Goal: Transaction & Acquisition: Obtain resource

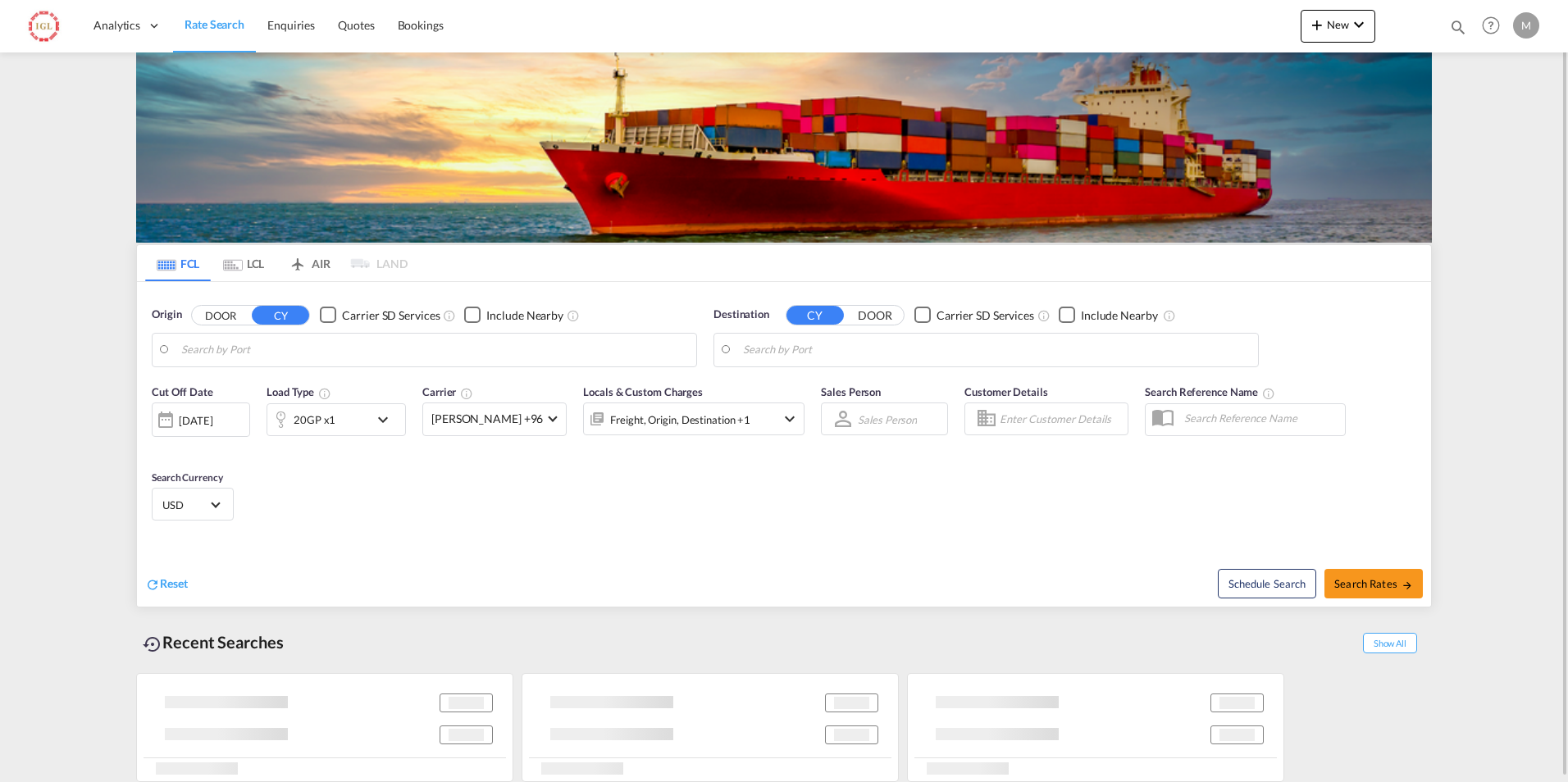
type input "[GEOGRAPHIC_DATA], [GEOGRAPHIC_DATA], USOAK"
type input "Mundra, INMUN"
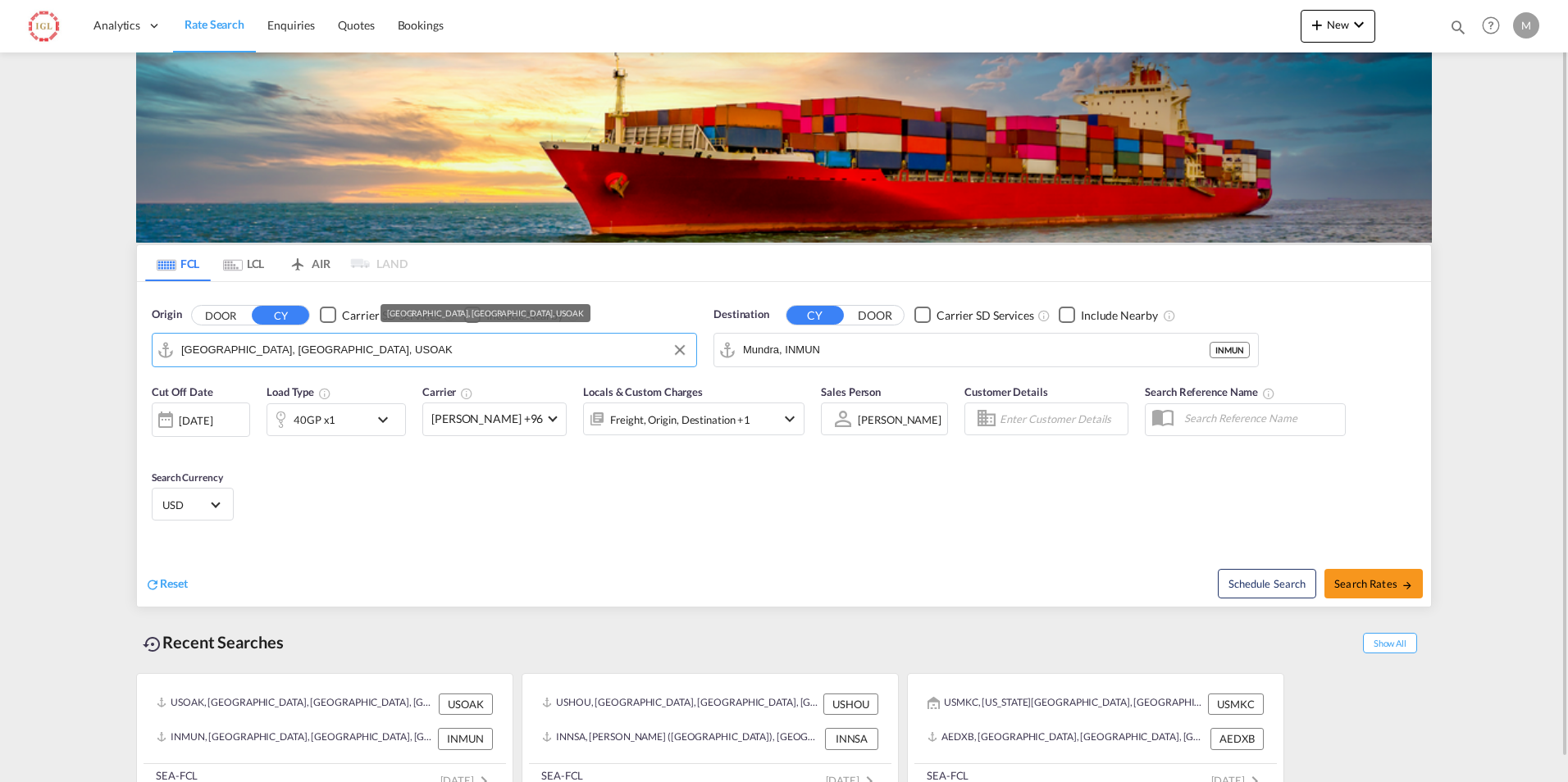
click at [401, 348] on input "[GEOGRAPHIC_DATA], [GEOGRAPHIC_DATA], USOAK" at bounding box center [435, 349] width 507 height 24
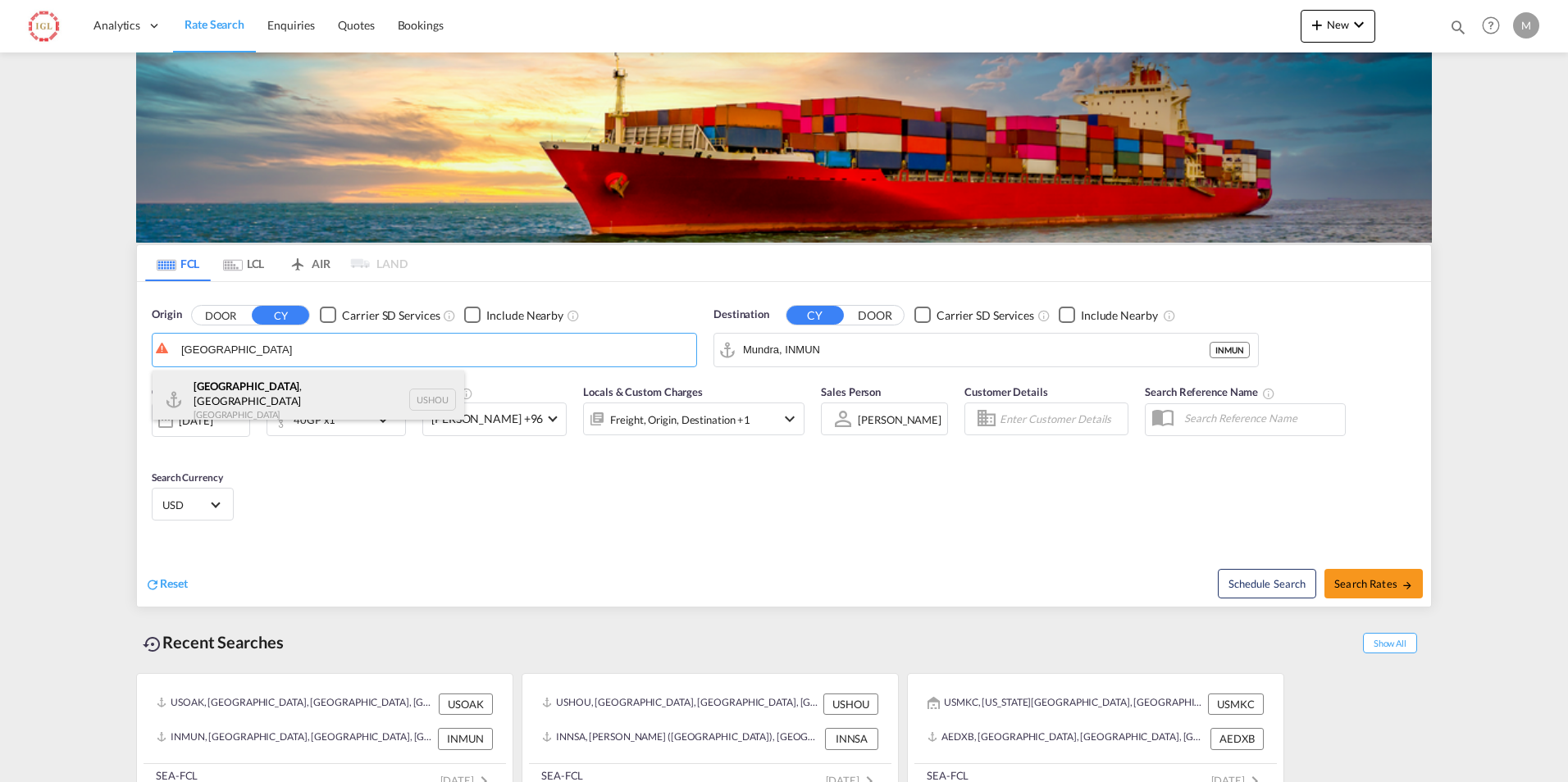
click at [229, 401] on div "[GEOGRAPHIC_DATA] , [GEOGRAPHIC_DATA] [GEOGRAPHIC_DATA] USHOU" at bounding box center [309, 400] width 312 height 59
type input "[GEOGRAPHIC_DATA], [GEOGRAPHIC_DATA], USHOU"
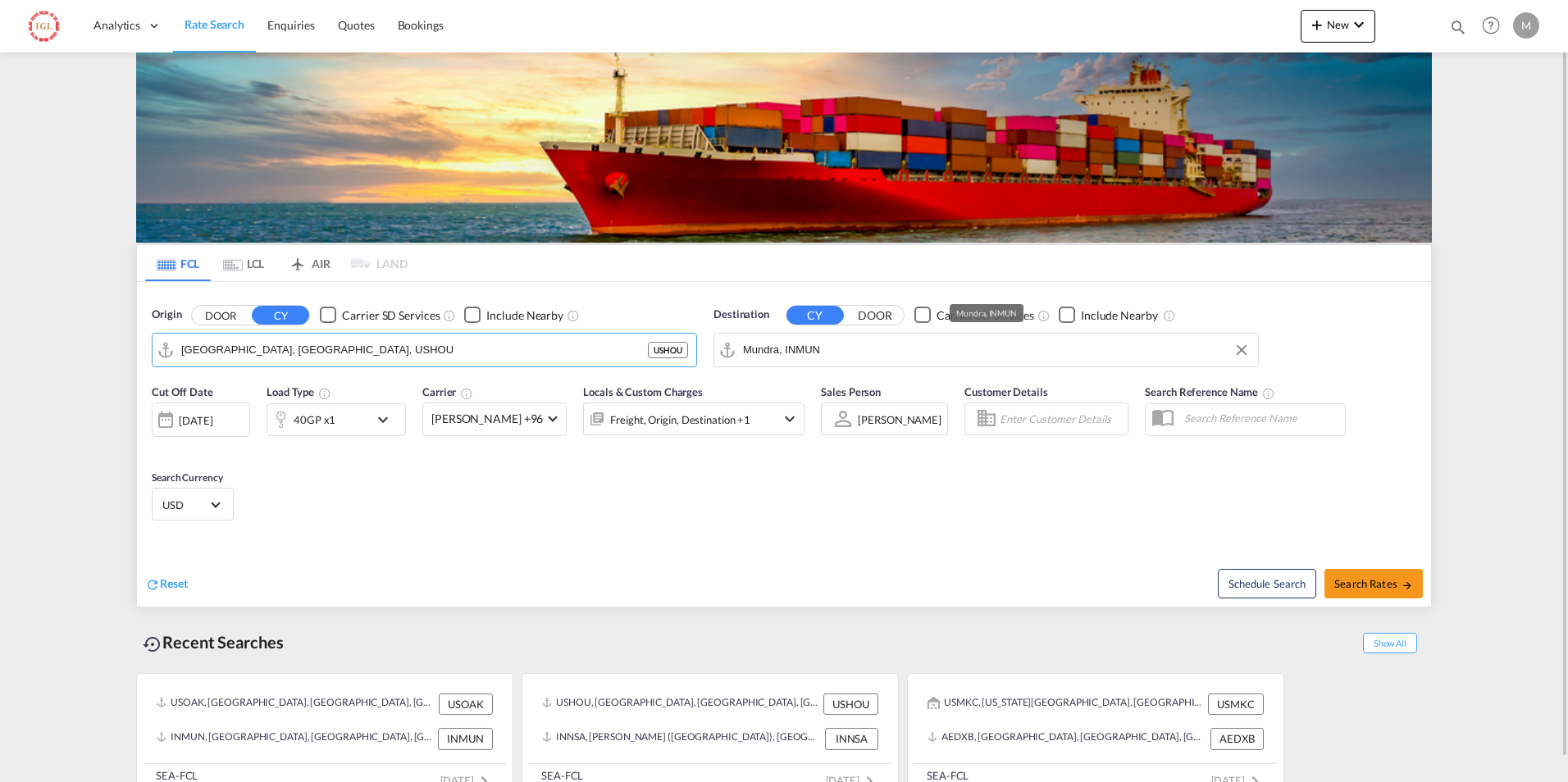
click at [844, 343] on input "Mundra, INMUN" at bounding box center [997, 349] width 507 height 24
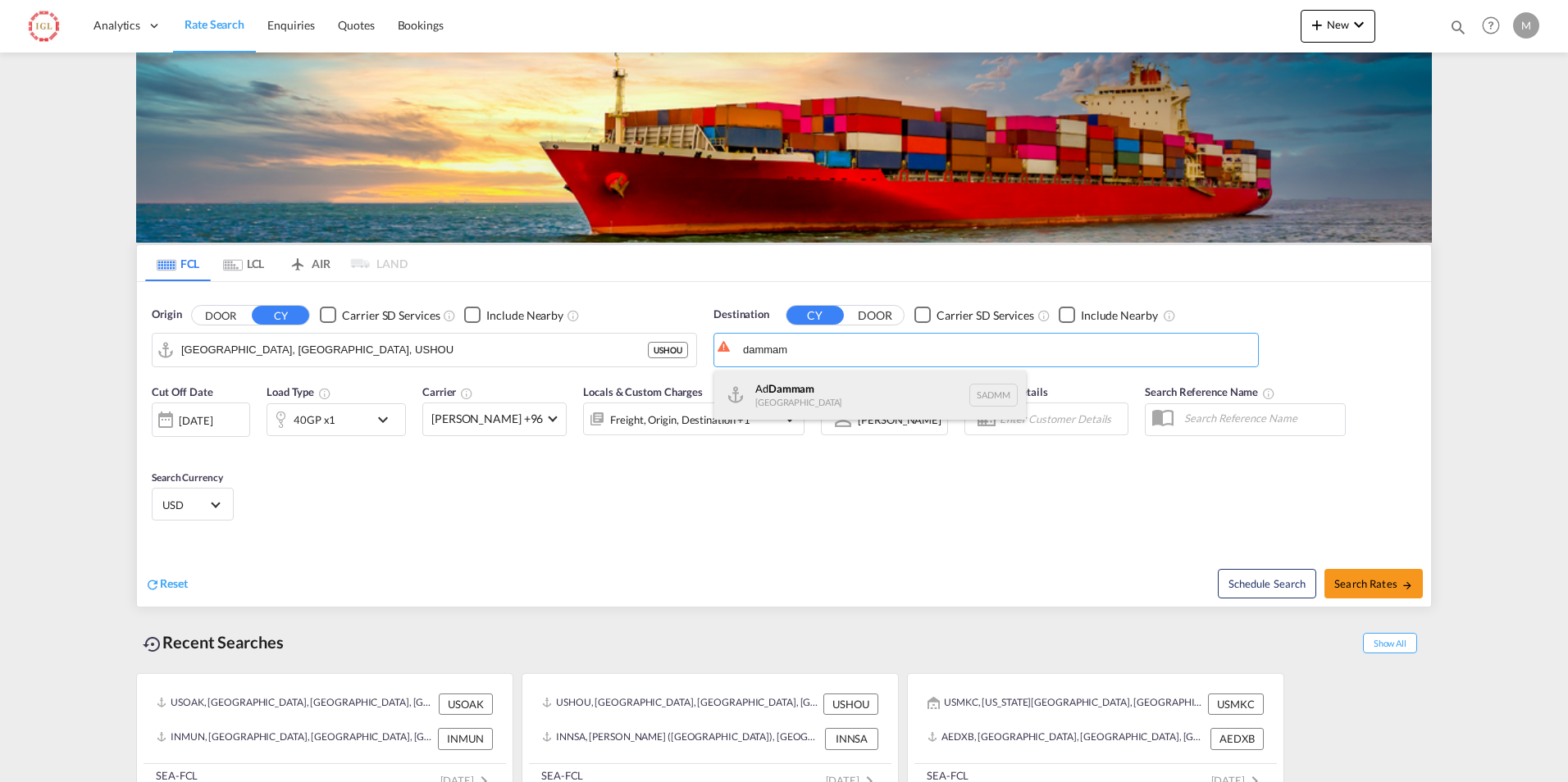
click at [782, 384] on div "Ad Dammam [GEOGRAPHIC_DATA] [GEOGRAPHIC_DATA]" at bounding box center [870, 395] width 312 height 49
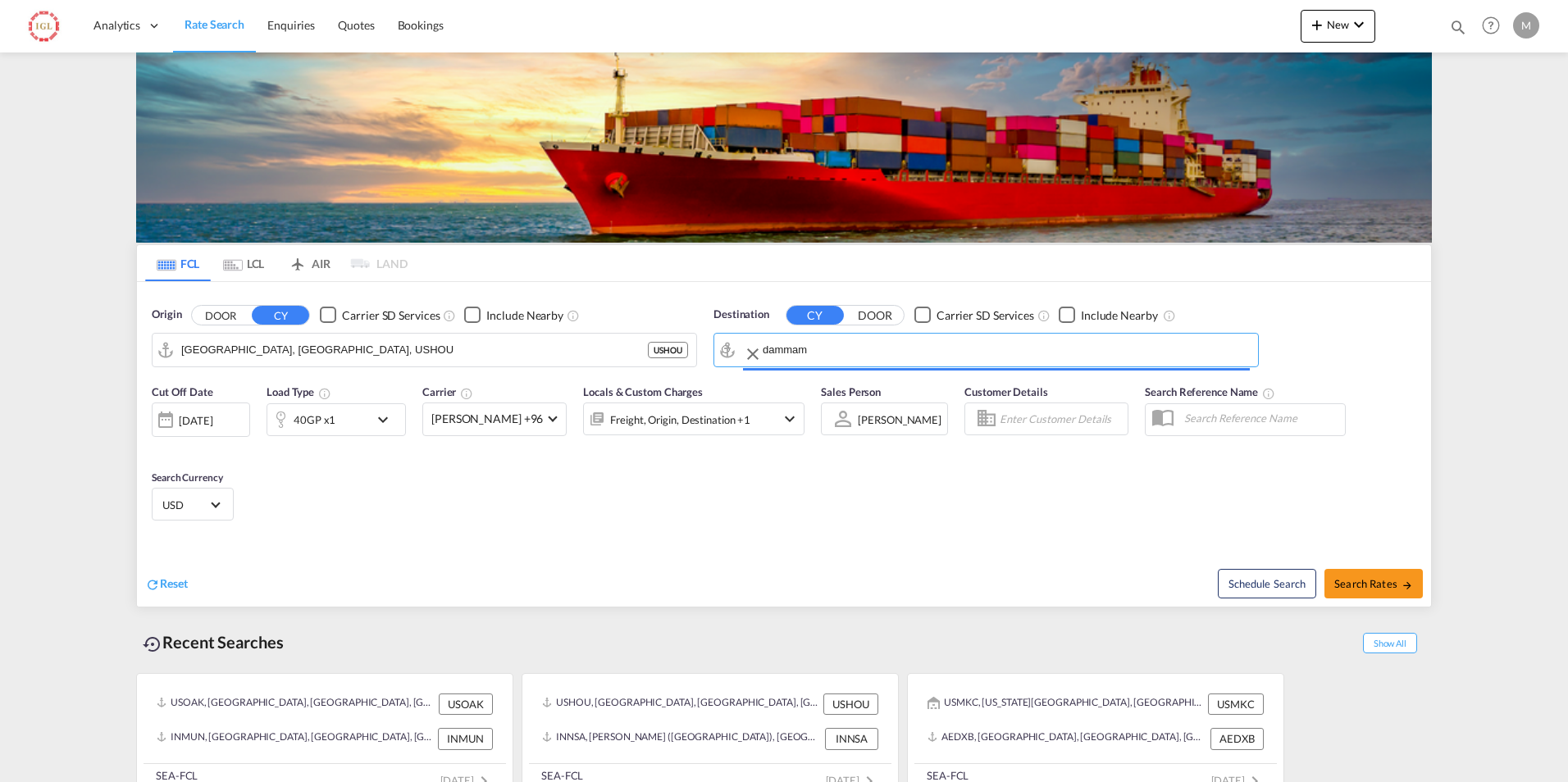
type input "Ad Dammam, SADMM"
click at [386, 411] on md-icon "icon-chevron-down" at bounding box center [387, 420] width 28 height 19
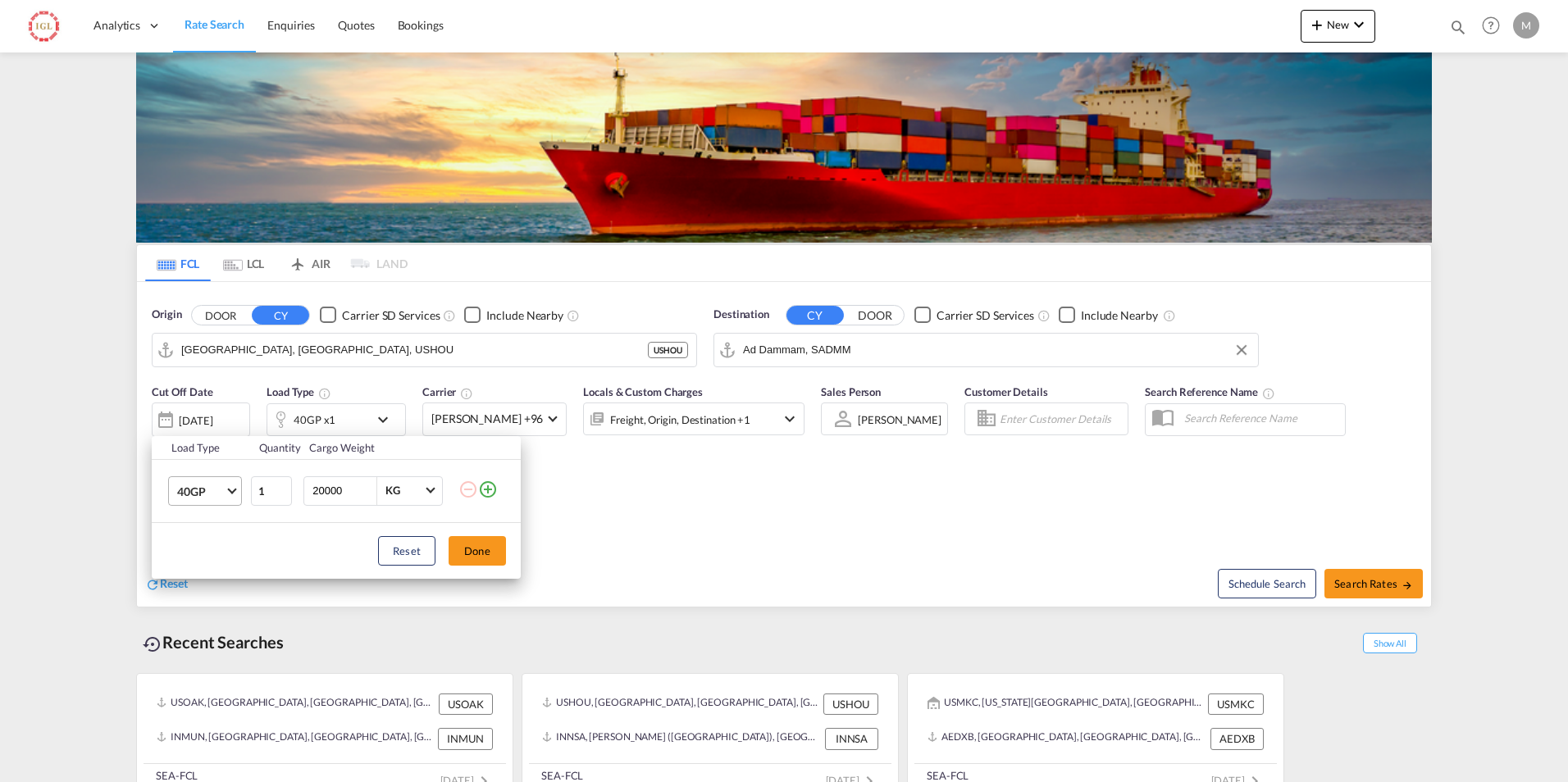
click at [228, 495] on md-select-value "40GP" at bounding box center [208, 491] width 66 height 28
click at [191, 449] on div "20GP" at bounding box center [192, 451] width 29 height 16
drag, startPoint x: 327, startPoint y: 492, endPoint x: 313, endPoint y: 496, distance: 14.6
click at [313, 496] on input "20000" at bounding box center [344, 491] width 66 height 28
type input "15000"
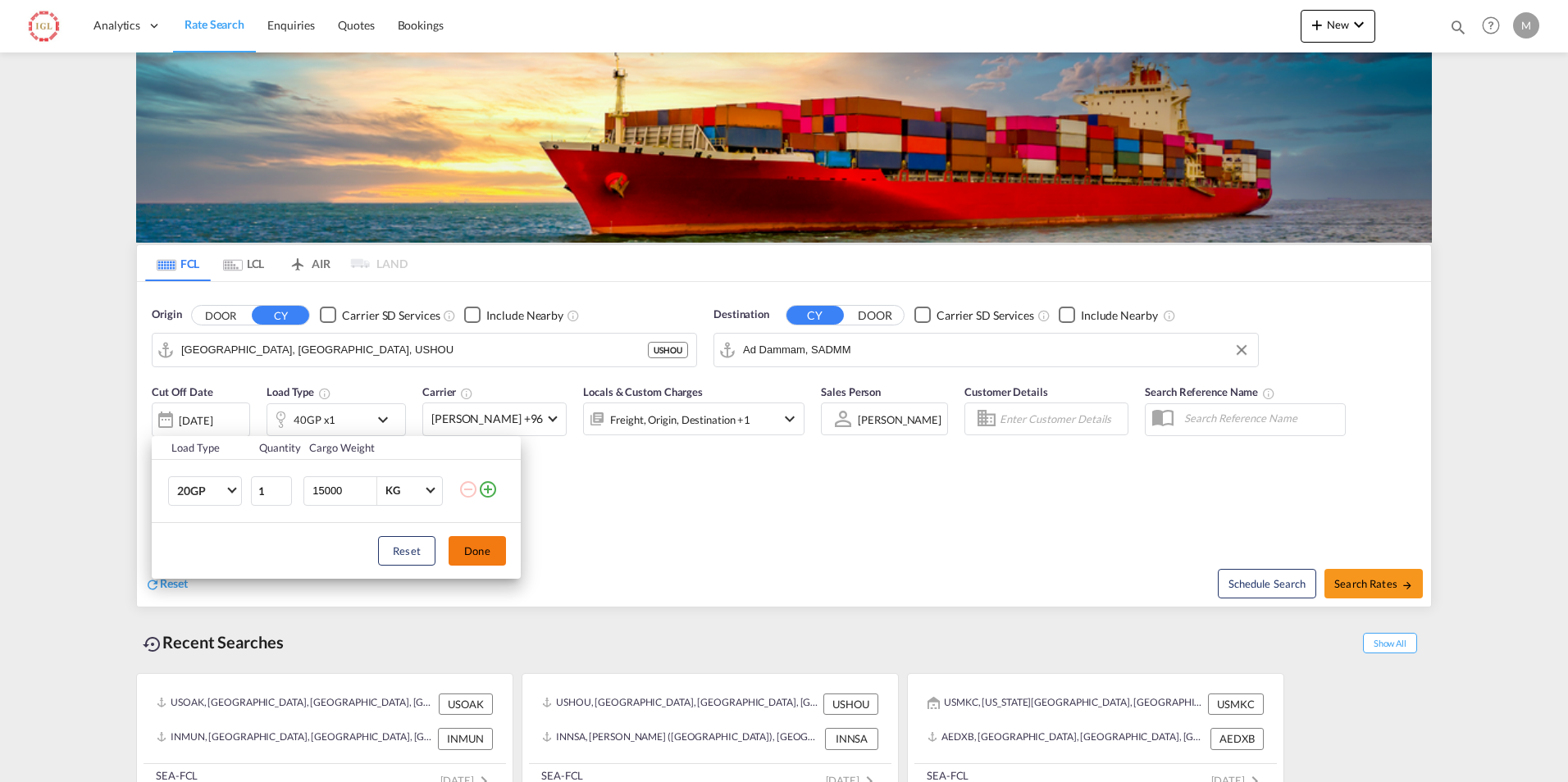
click at [471, 536] on button "Done" at bounding box center [477, 551] width 57 height 30
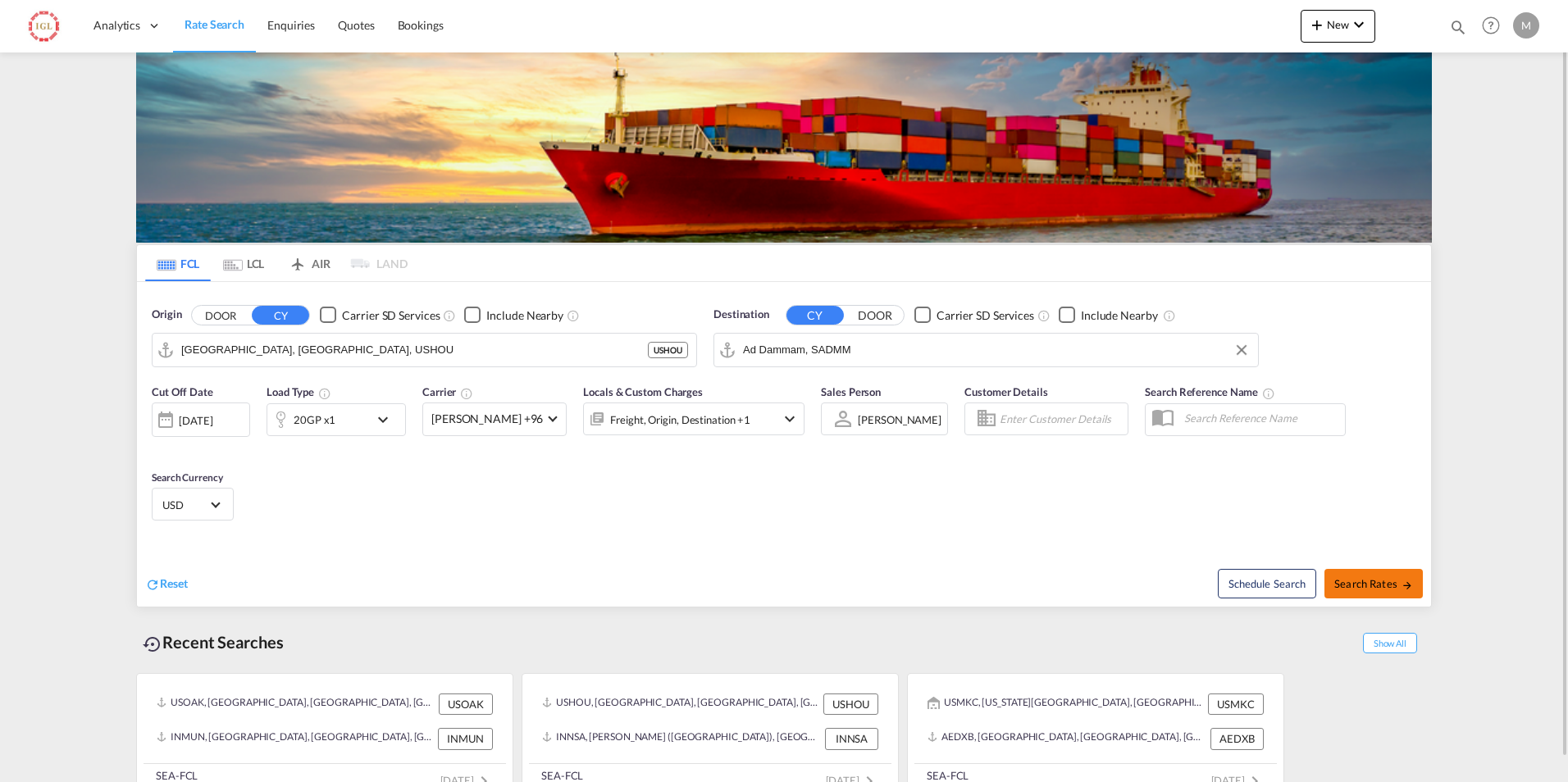
click at [1403, 582] on md-icon "icon-arrow-right" at bounding box center [1407, 586] width 12 height 12
type input "USHOU to SADMM / [DATE]"
